Goal: Information Seeking & Learning: Learn about a topic

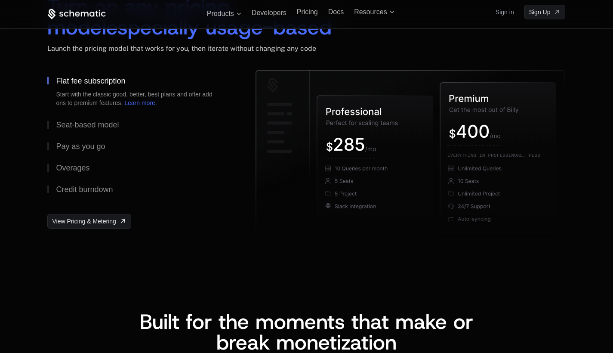
scroll to position [1321, 0]
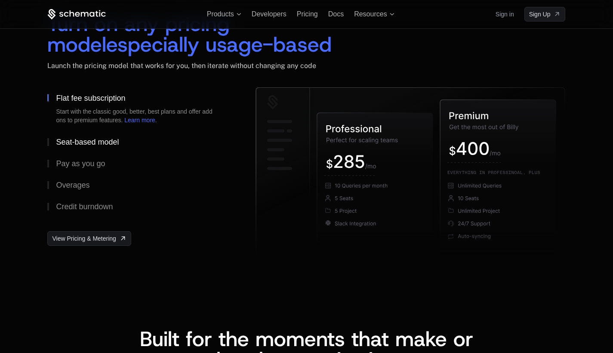
click at [68, 143] on div "Seat-based model" at bounding box center [87, 142] width 63 height 8
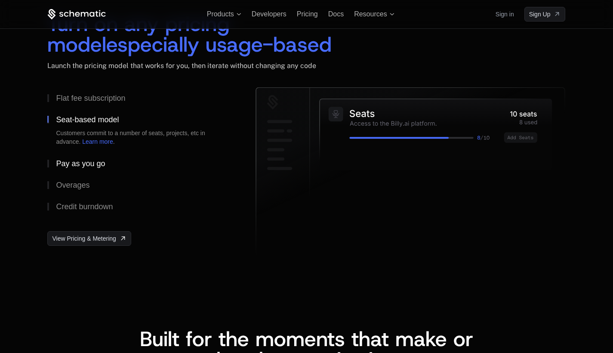
click at [71, 163] on div "Pay as you go" at bounding box center [80, 164] width 49 height 8
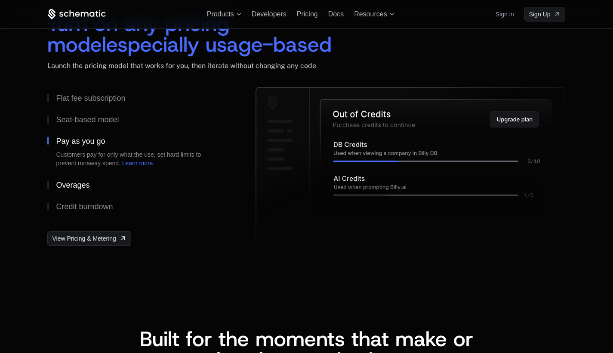
click at [70, 185] on div "Overages" at bounding box center [73, 185] width 34 height 8
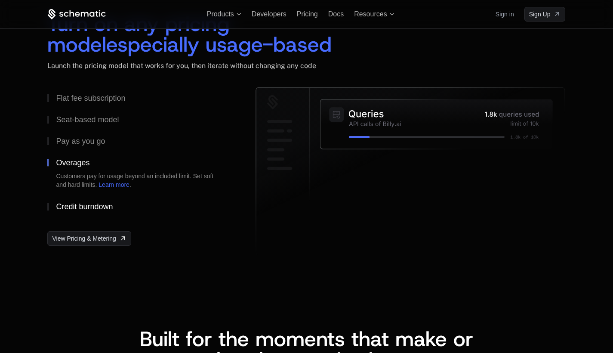
click at [68, 200] on button "Credit burndown" at bounding box center [137, 207] width 181 height 22
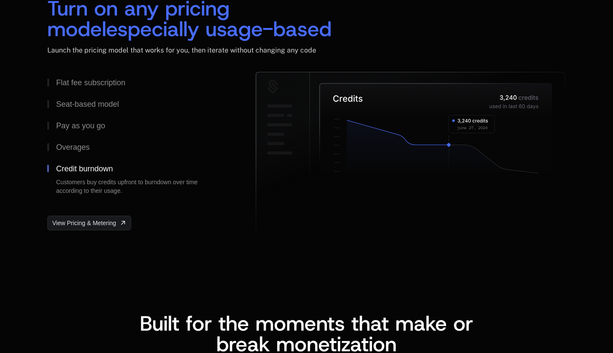
scroll to position [1343, 0]
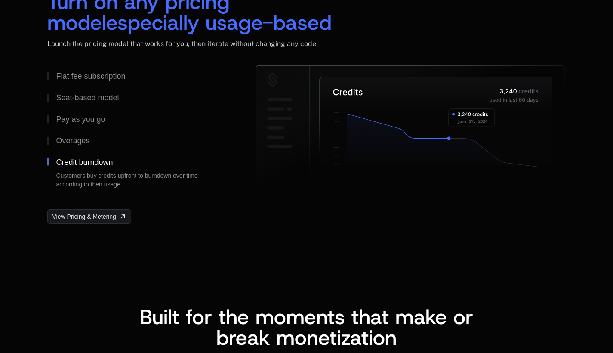
drag, startPoint x: 447, startPoint y: 139, endPoint x: 475, endPoint y: 139, distance: 28.0
click at [475, 139] on g at bounding box center [410, 149] width 309 height 167
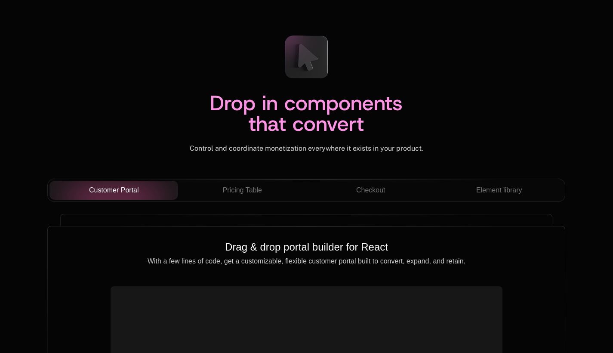
scroll to position [2946, 0]
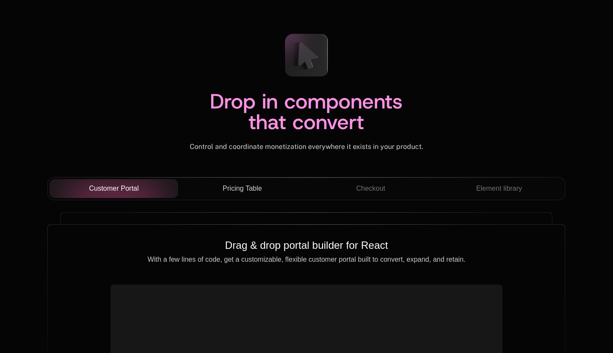
click at [231, 185] on span "Pricing Table" at bounding box center [242, 188] width 39 height 10
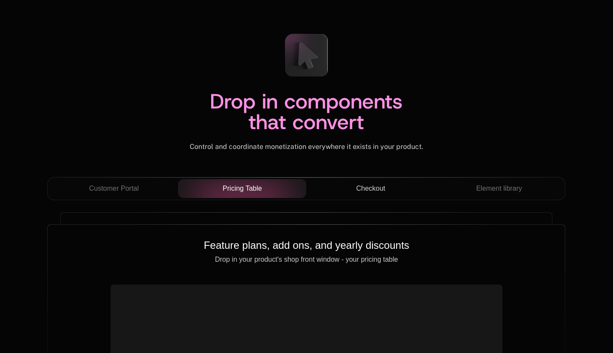
click at [358, 190] on span "Checkout" at bounding box center [370, 188] width 29 height 10
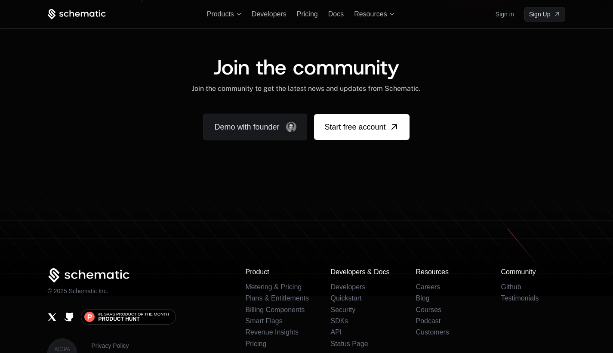
scroll to position [5191, 0]
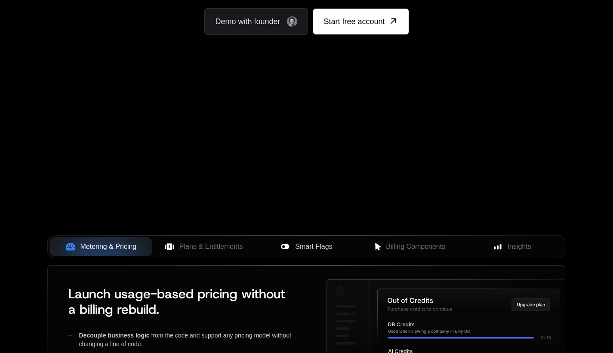
scroll to position [184, 0]
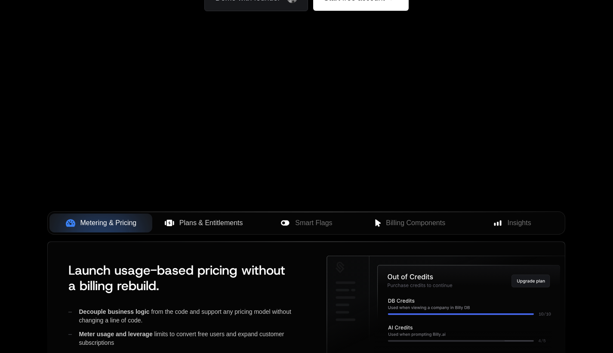
click at [232, 223] on span "Plans & Entitlements" at bounding box center [211, 223] width 64 height 10
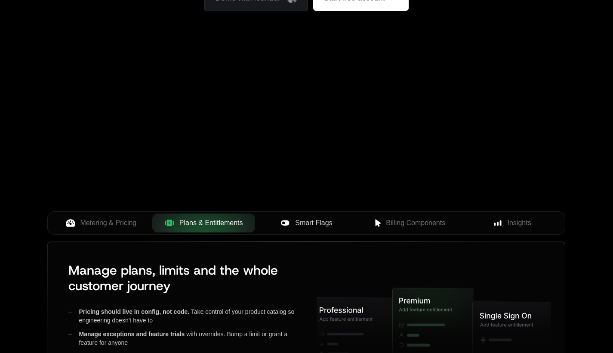
click at [287, 225] on icon at bounding box center [285, 222] width 8 height 5
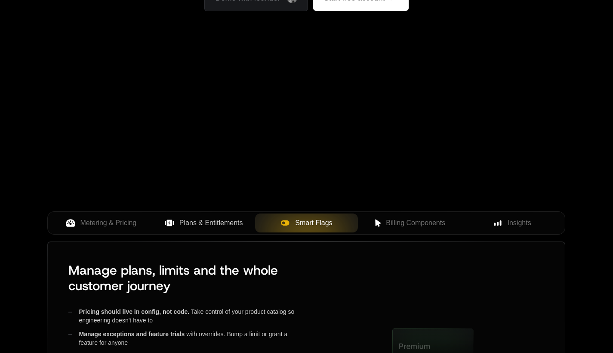
scroll to position [241, 0]
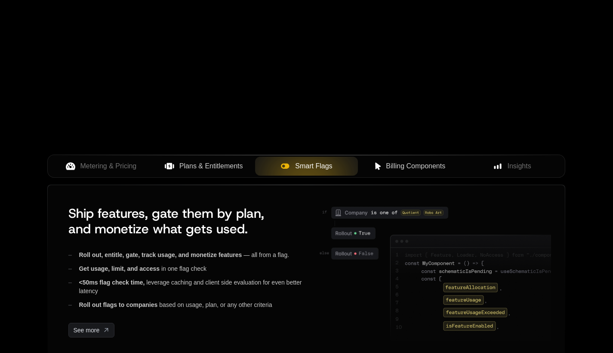
click at [410, 166] on span "Billing Components" at bounding box center [415, 166] width 59 height 10
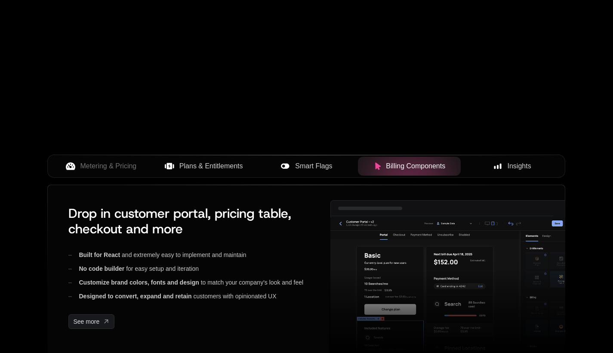
click at [506, 163] on div "Insights" at bounding box center [512, 166] width 89 height 10
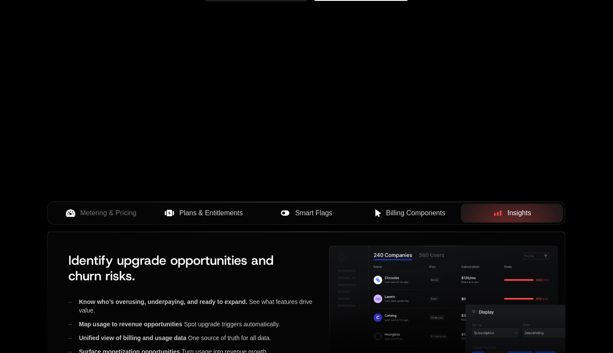
scroll to position [210, 0]
